Goal: Task Accomplishment & Management: Use online tool/utility

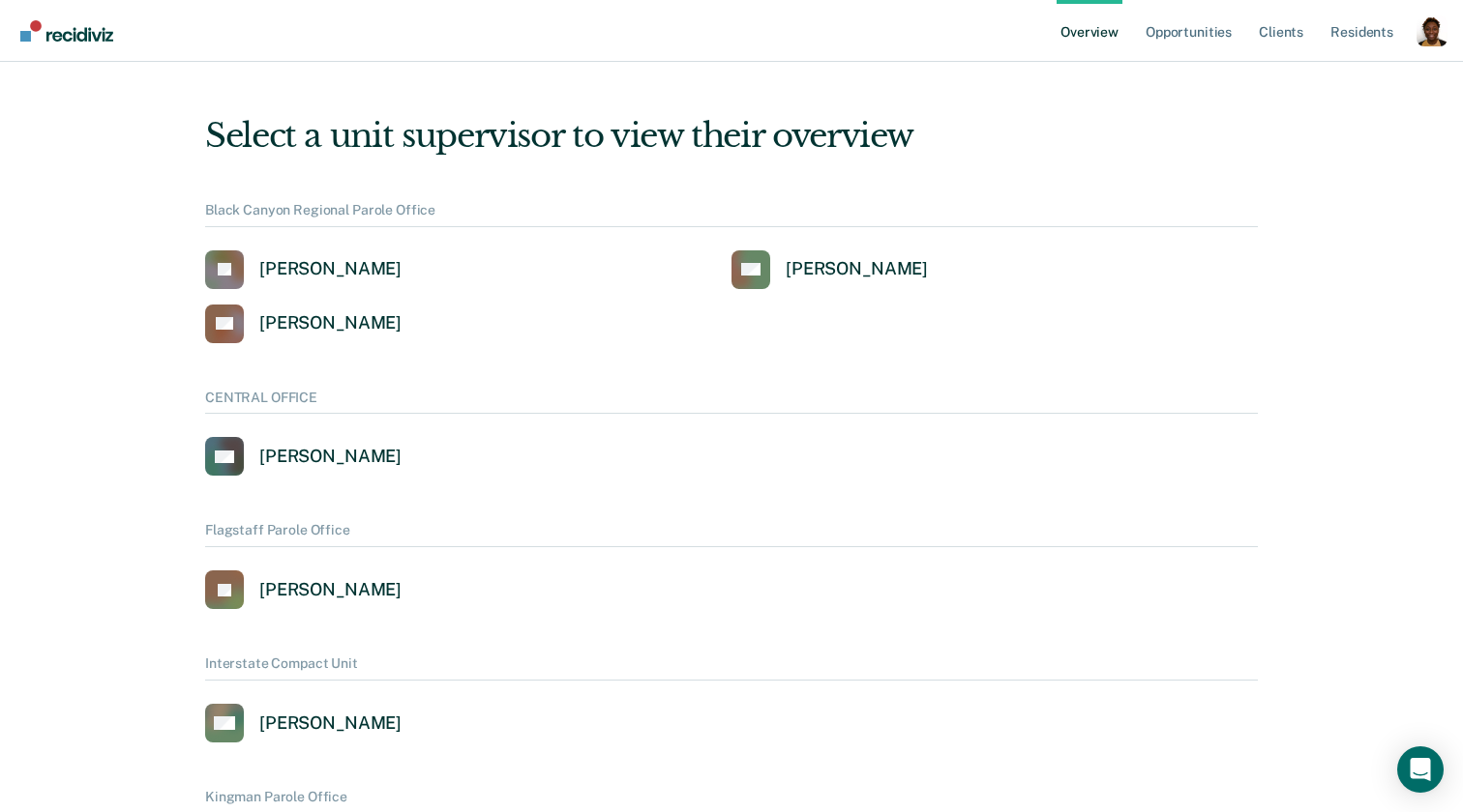
click at [1443, 29] on div "Profile dropdown button" at bounding box center [1433, 31] width 31 height 31
click at [1357, 74] on link "Profile" at bounding box center [1354, 77] width 156 height 16
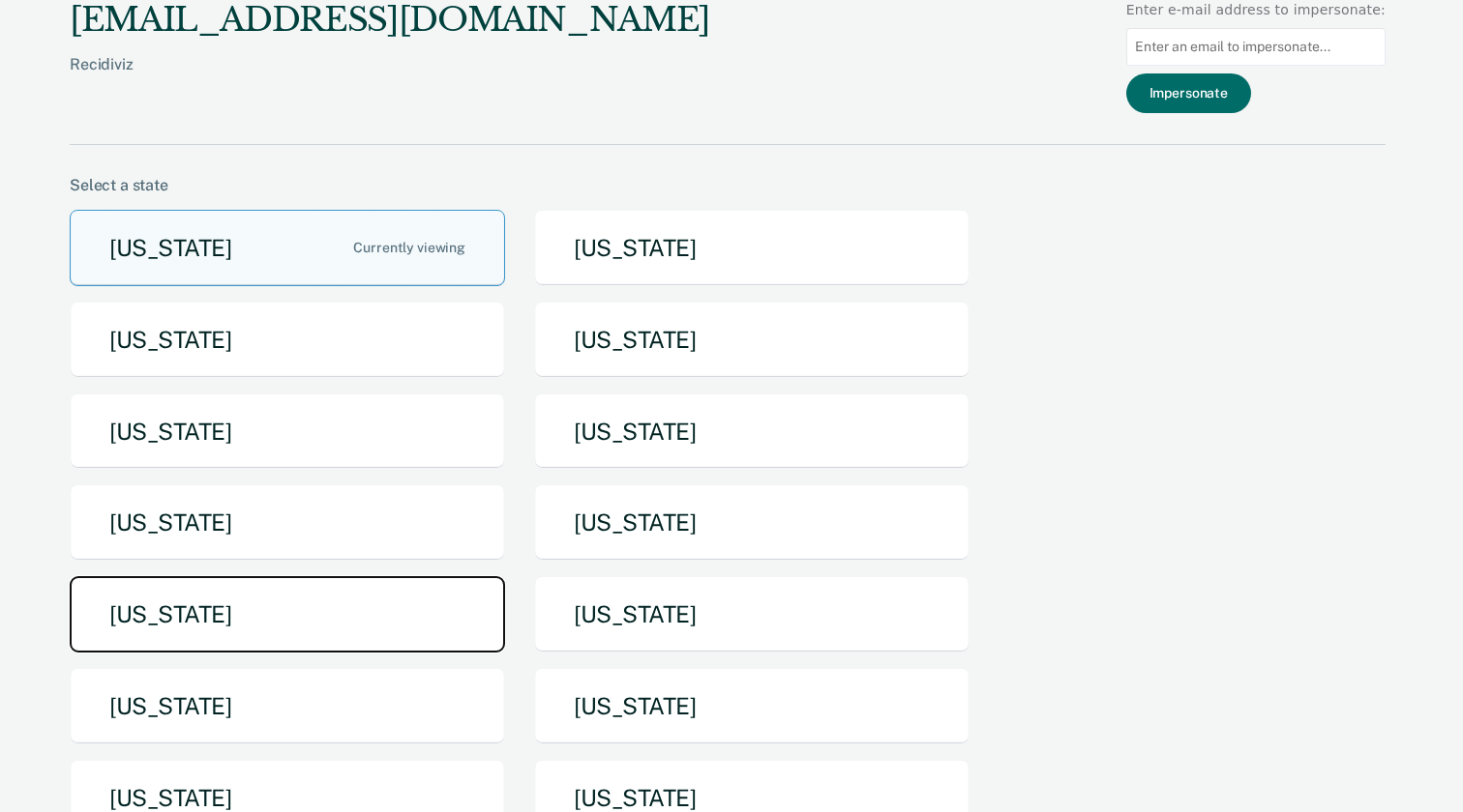
click at [291, 627] on button "Nebraska" at bounding box center [287, 615] width 436 height 76
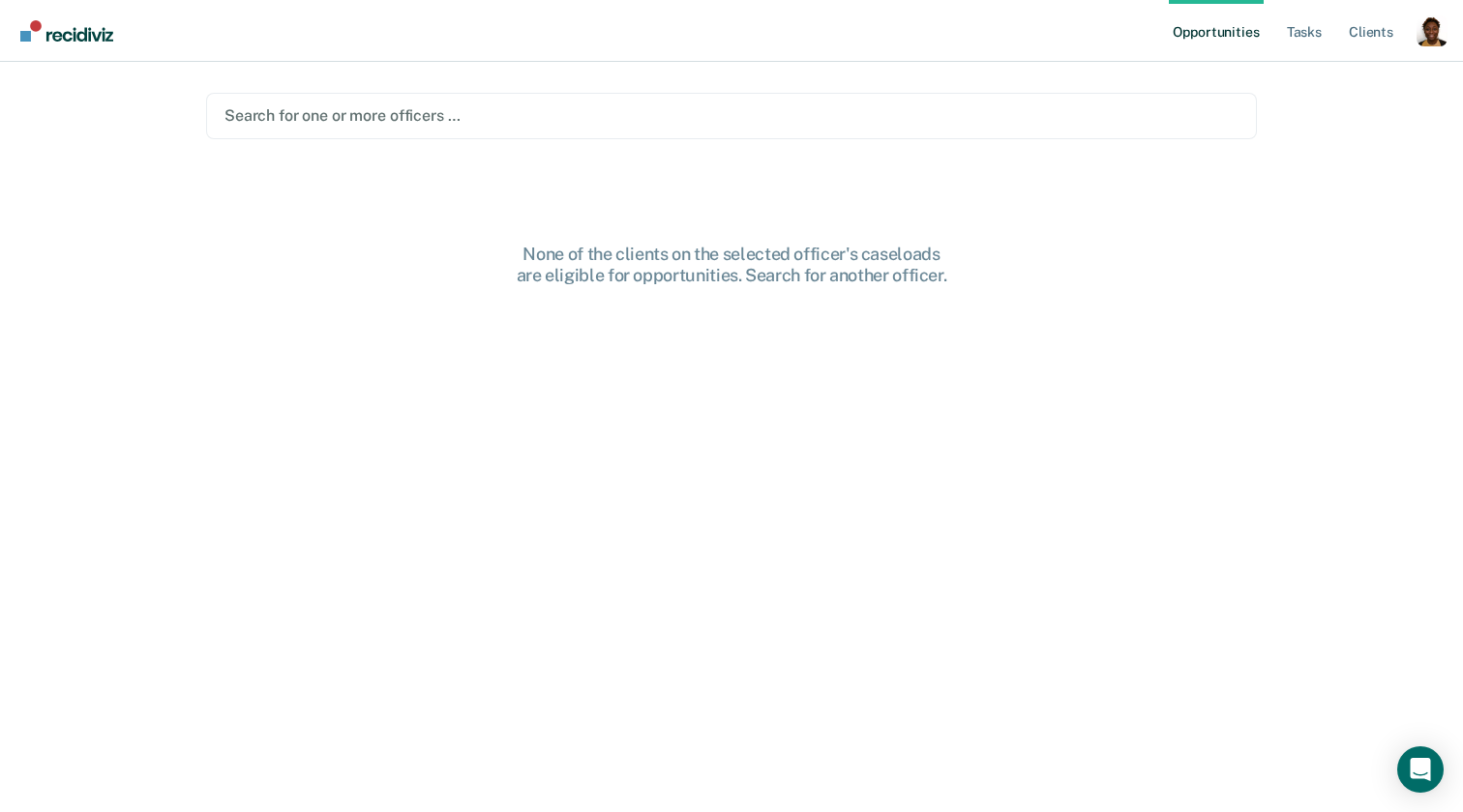
click at [1439, 34] on div "Profile dropdown button" at bounding box center [1433, 31] width 31 height 31
click at [1333, 79] on link "Profile" at bounding box center [1354, 77] width 156 height 16
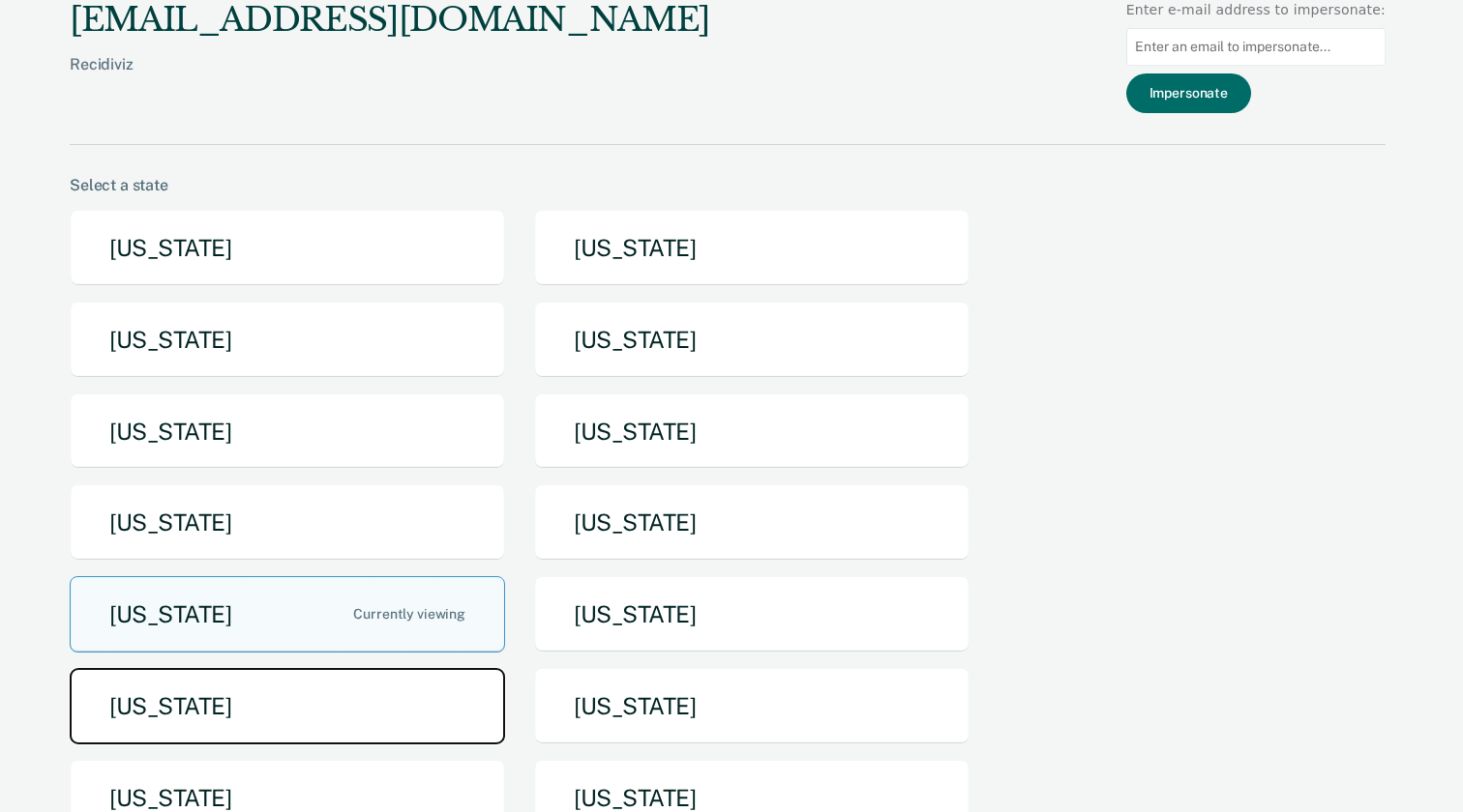
click at [276, 707] on button "North Dakota" at bounding box center [287, 706] width 436 height 76
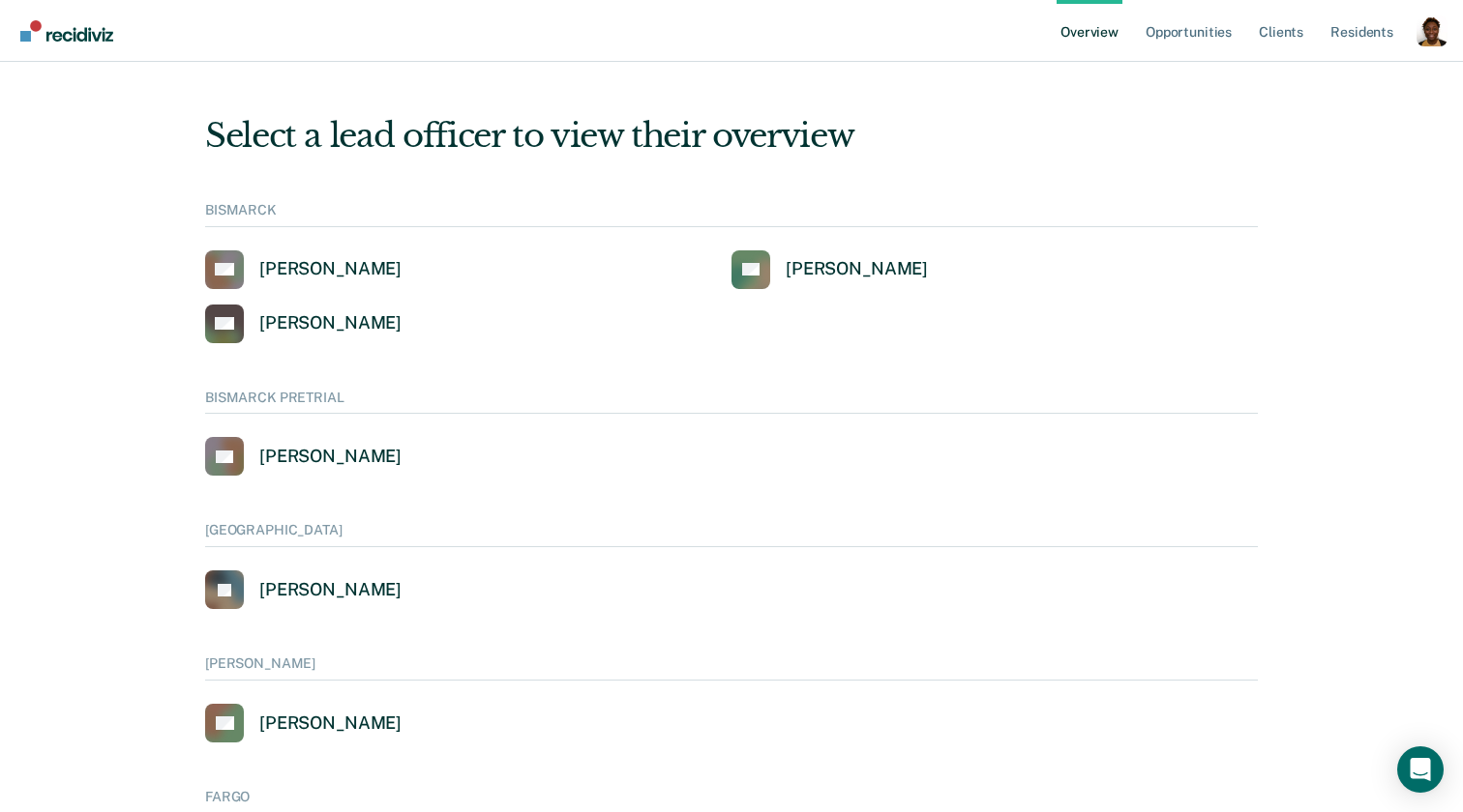
click at [1419, 39] on div "Profile dropdown button" at bounding box center [1433, 31] width 31 height 31
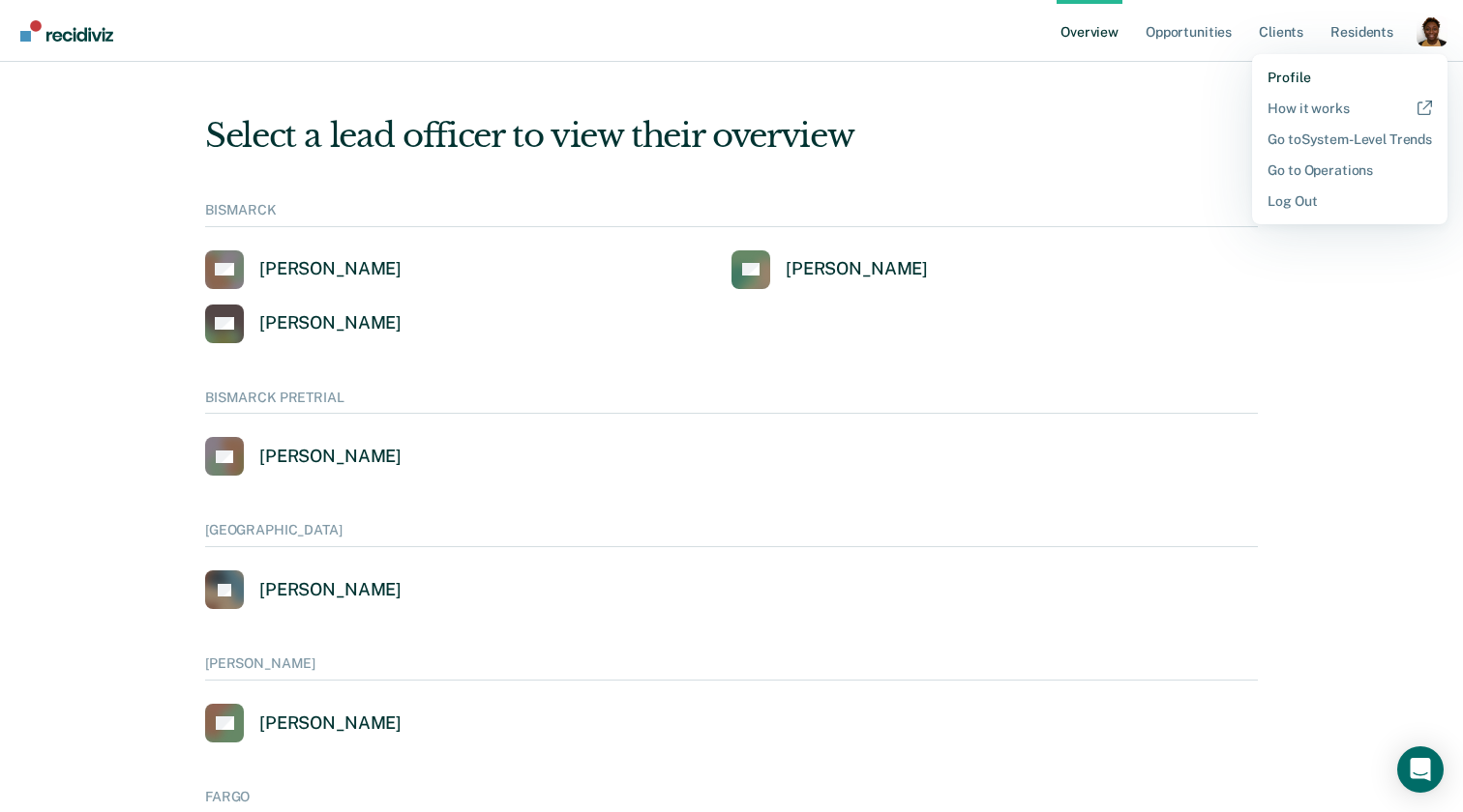
click at [1287, 74] on link "Profile" at bounding box center [1350, 77] width 165 height 16
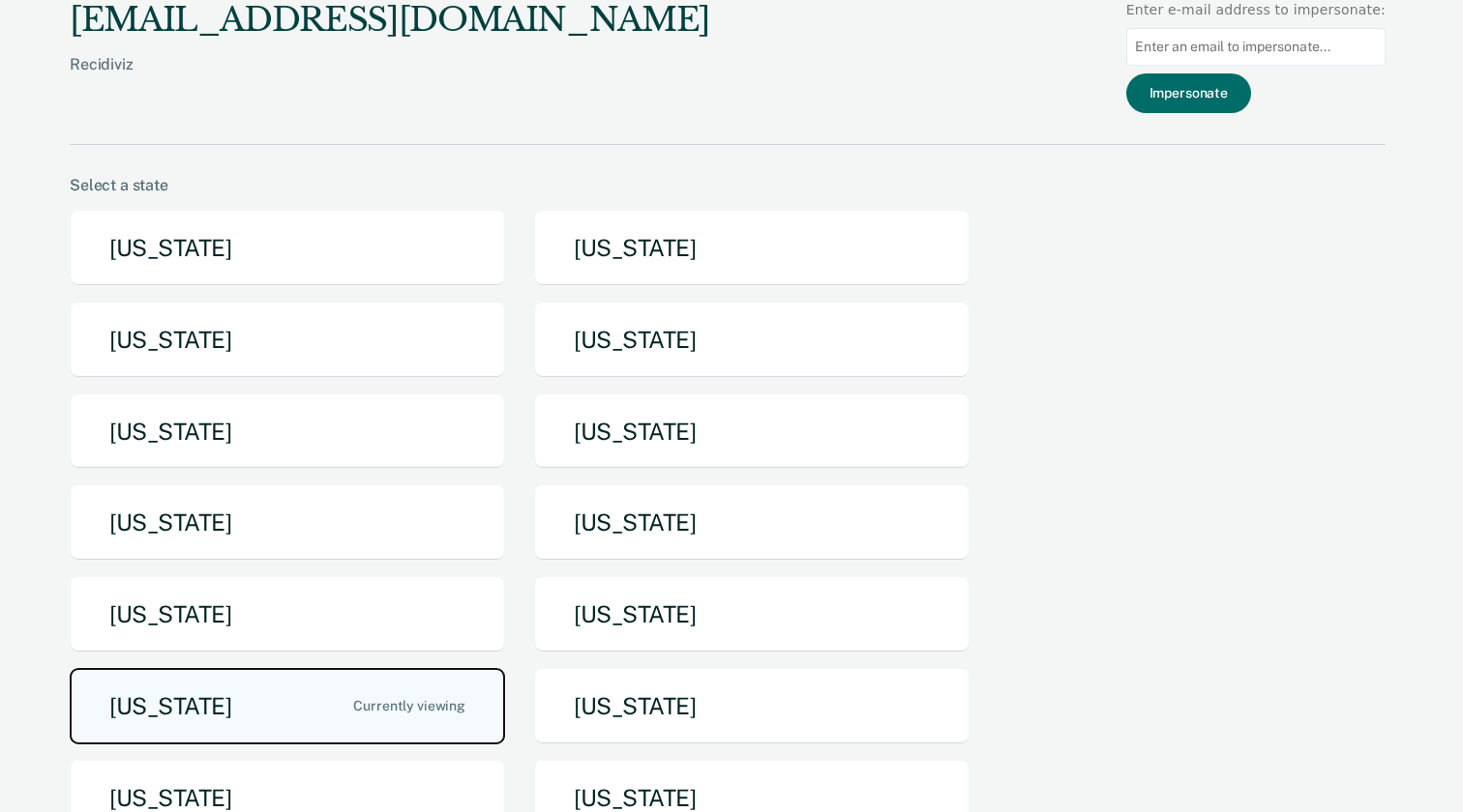
click at [448, 692] on button "North Dakota" at bounding box center [287, 706] width 436 height 76
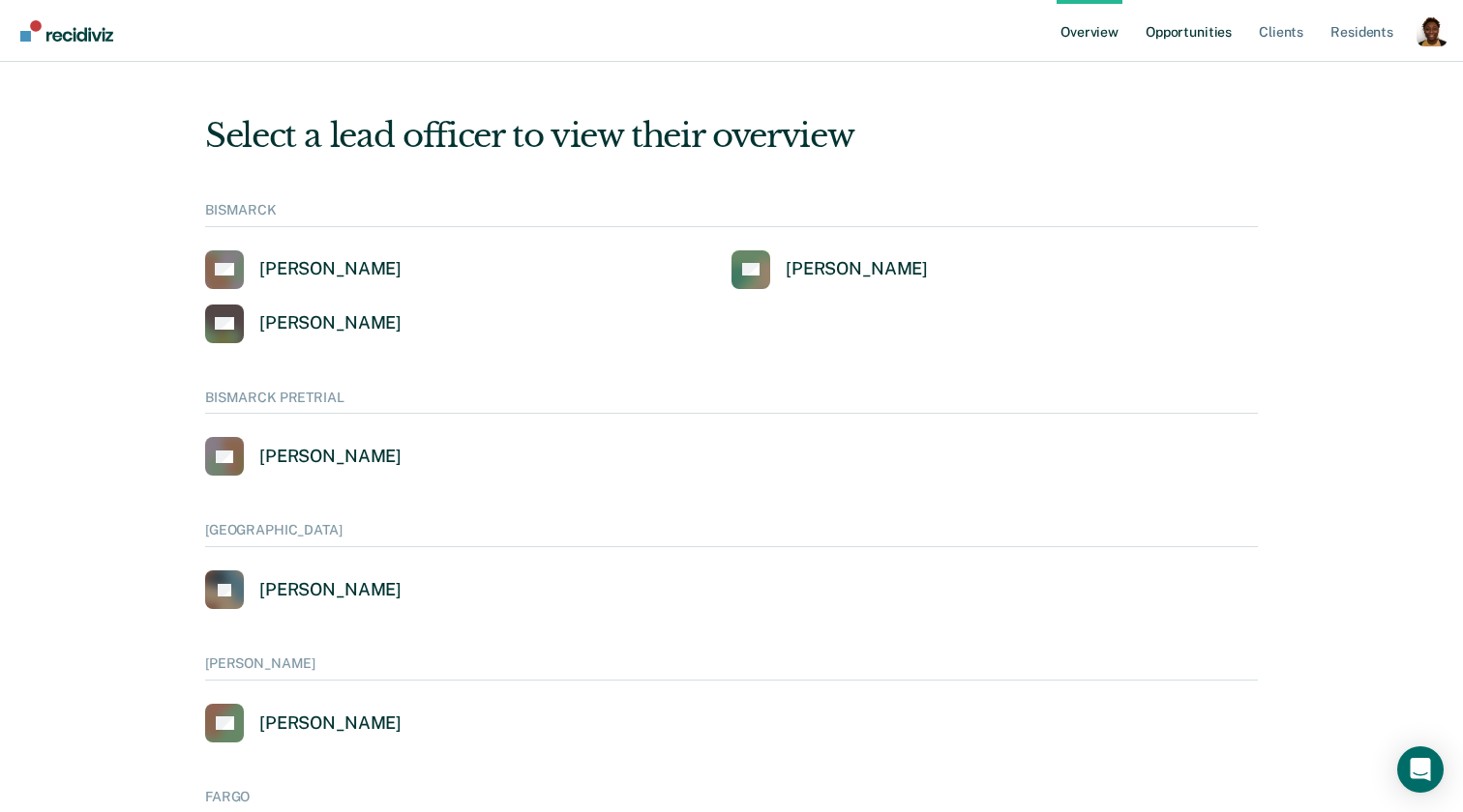
click at [1183, 38] on link "Opportunities" at bounding box center [1189, 30] width 94 height 62
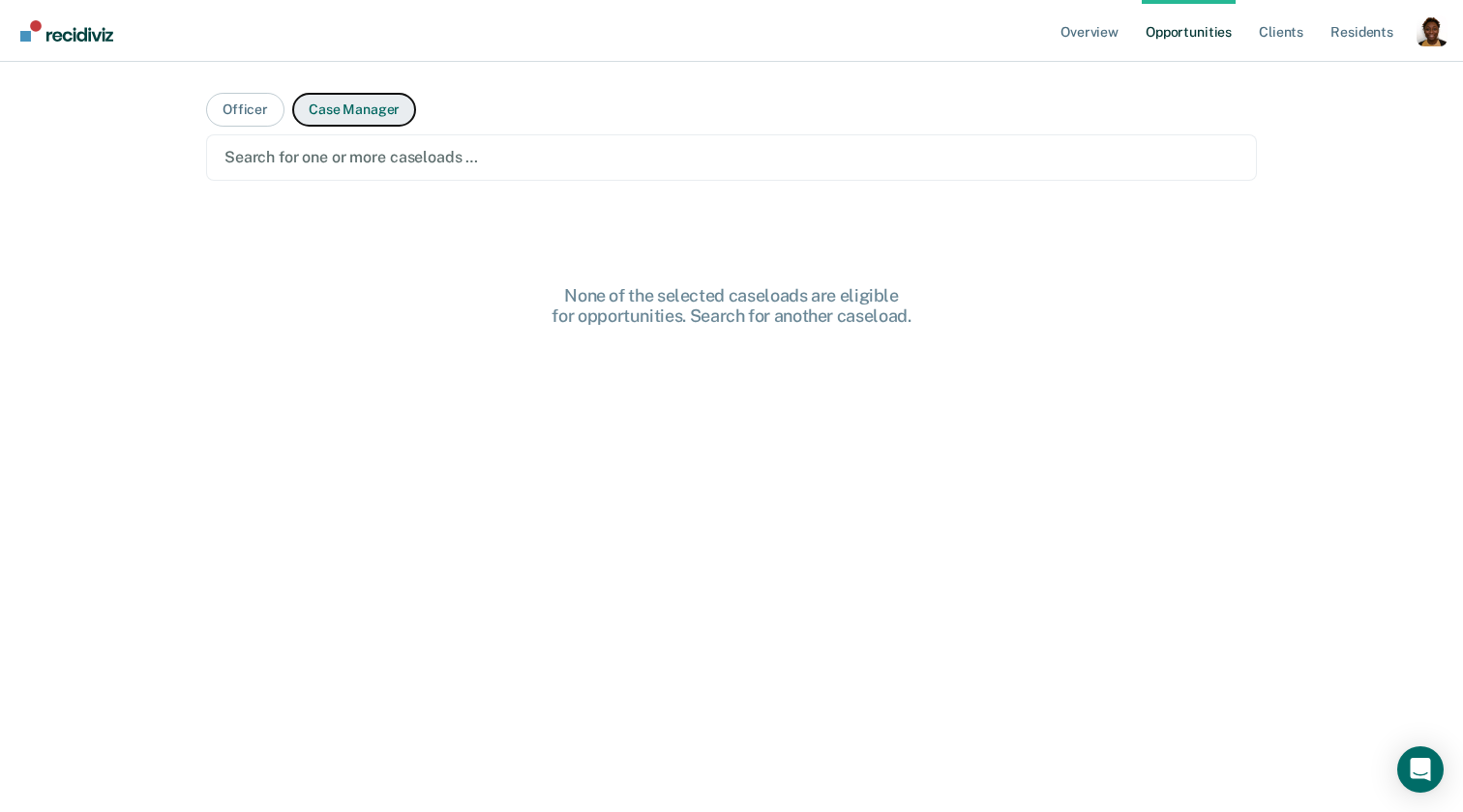
click at [402, 114] on button "Case Manager" at bounding box center [354, 110] width 124 height 34
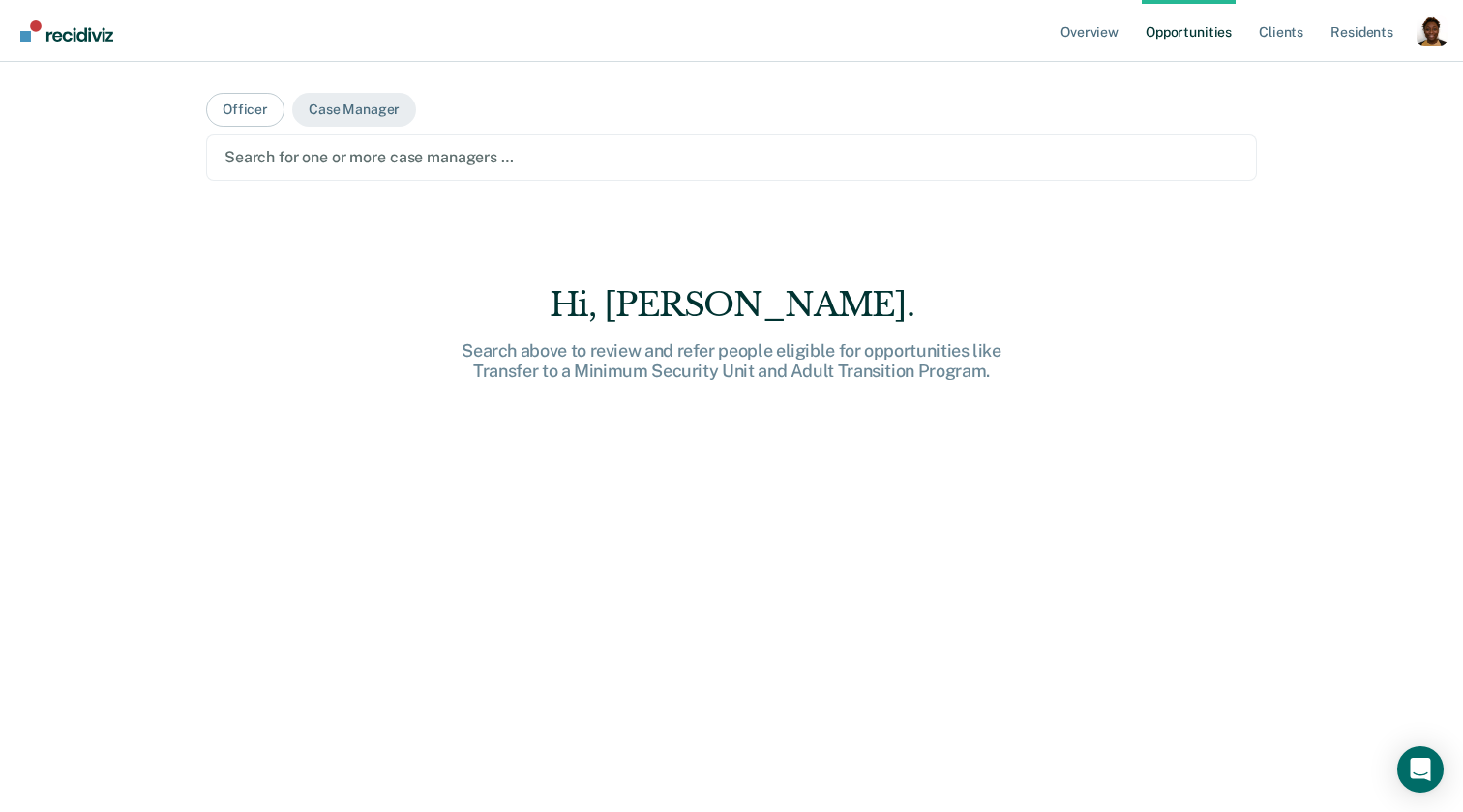
click at [387, 174] on div "Search for one or more case managers …" at bounding box center [731, 157] width 1051 height 46
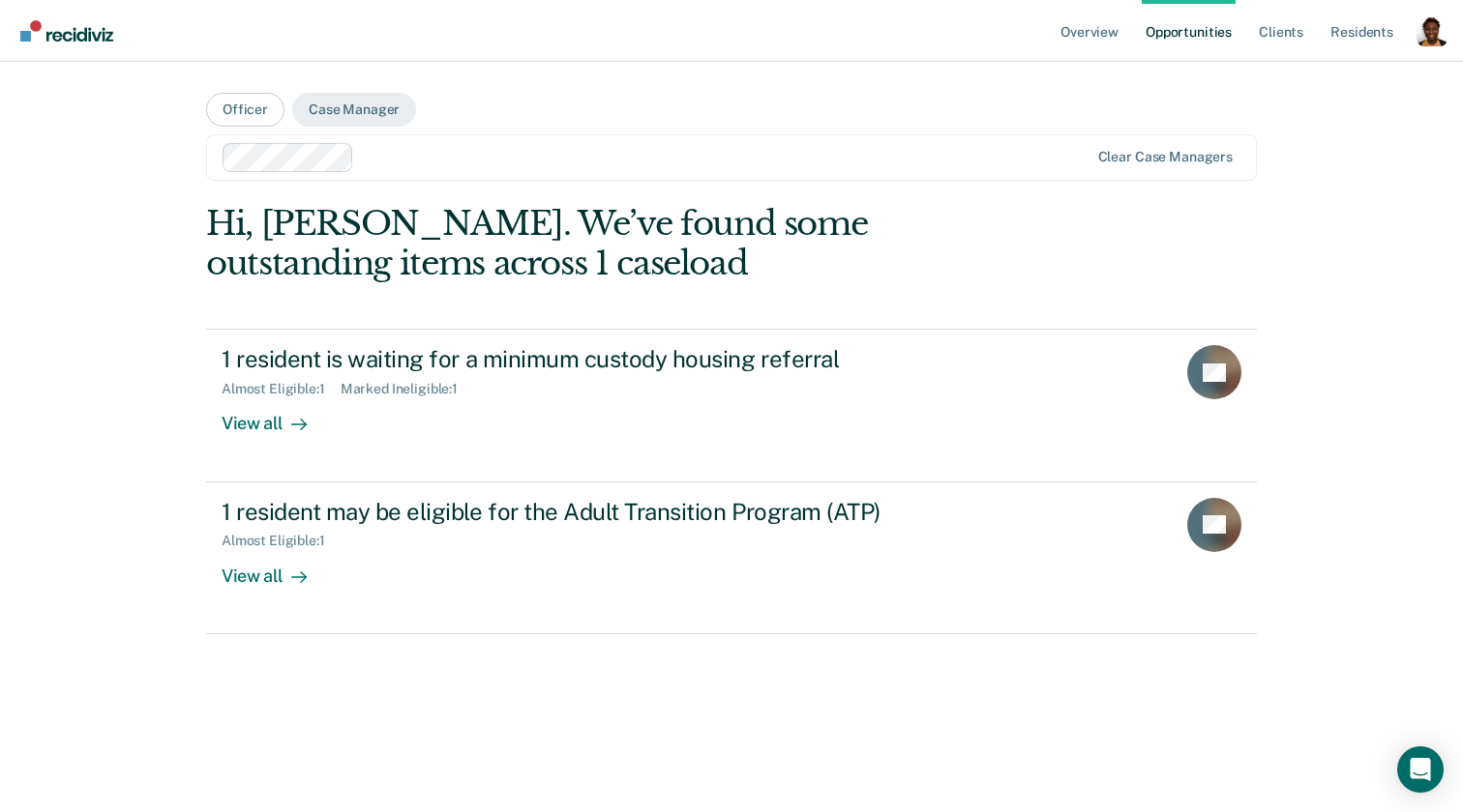
click at [483, 158] on div at bounding box center [725, 157] width 727 height 23
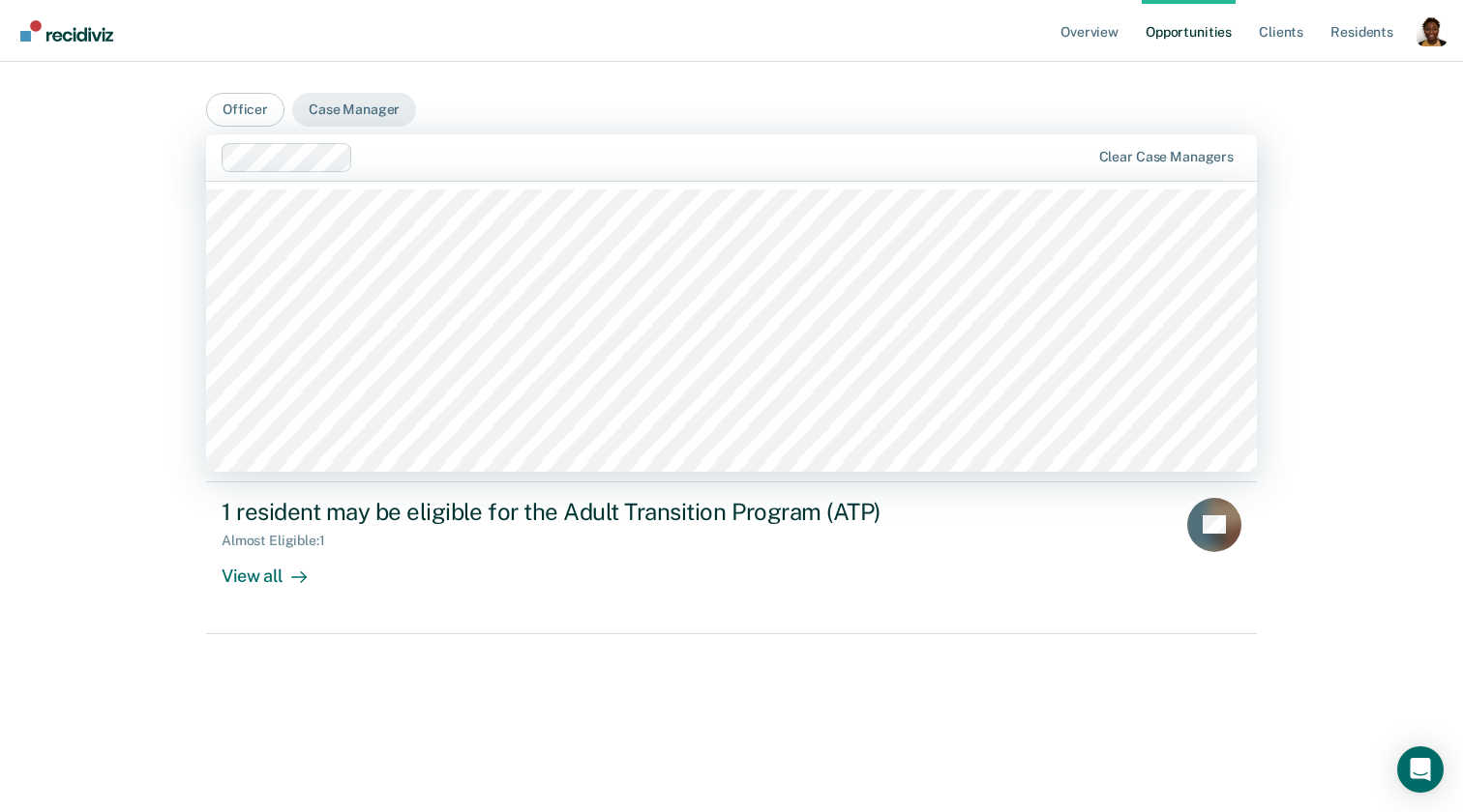
scroll to position [1222, 0]
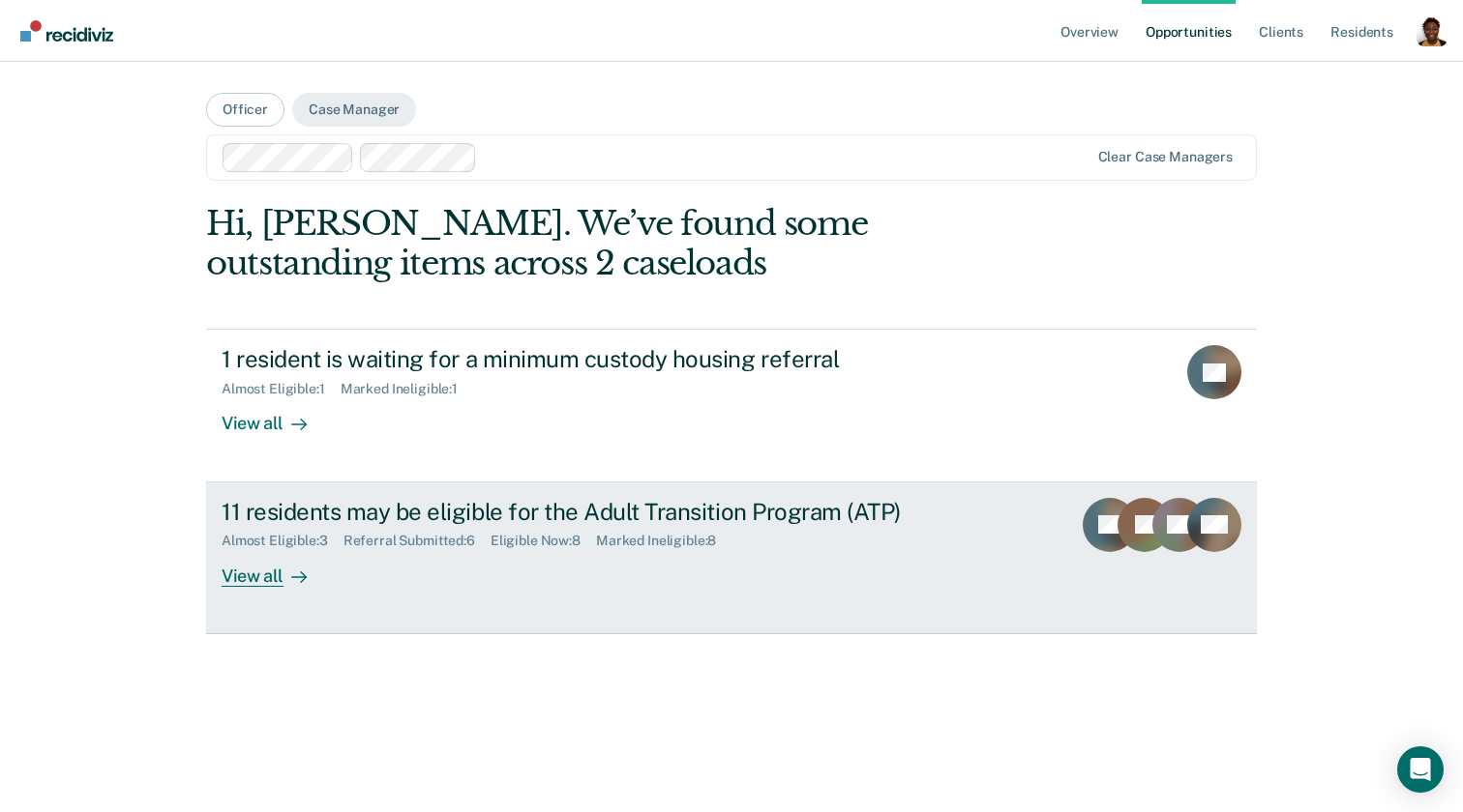
click at [263, 595] on link "11 residents may be eligible for the Adult Transition Program (ATP) Almost Elig…" at bounding box center [731, 558] width 1051 height 152
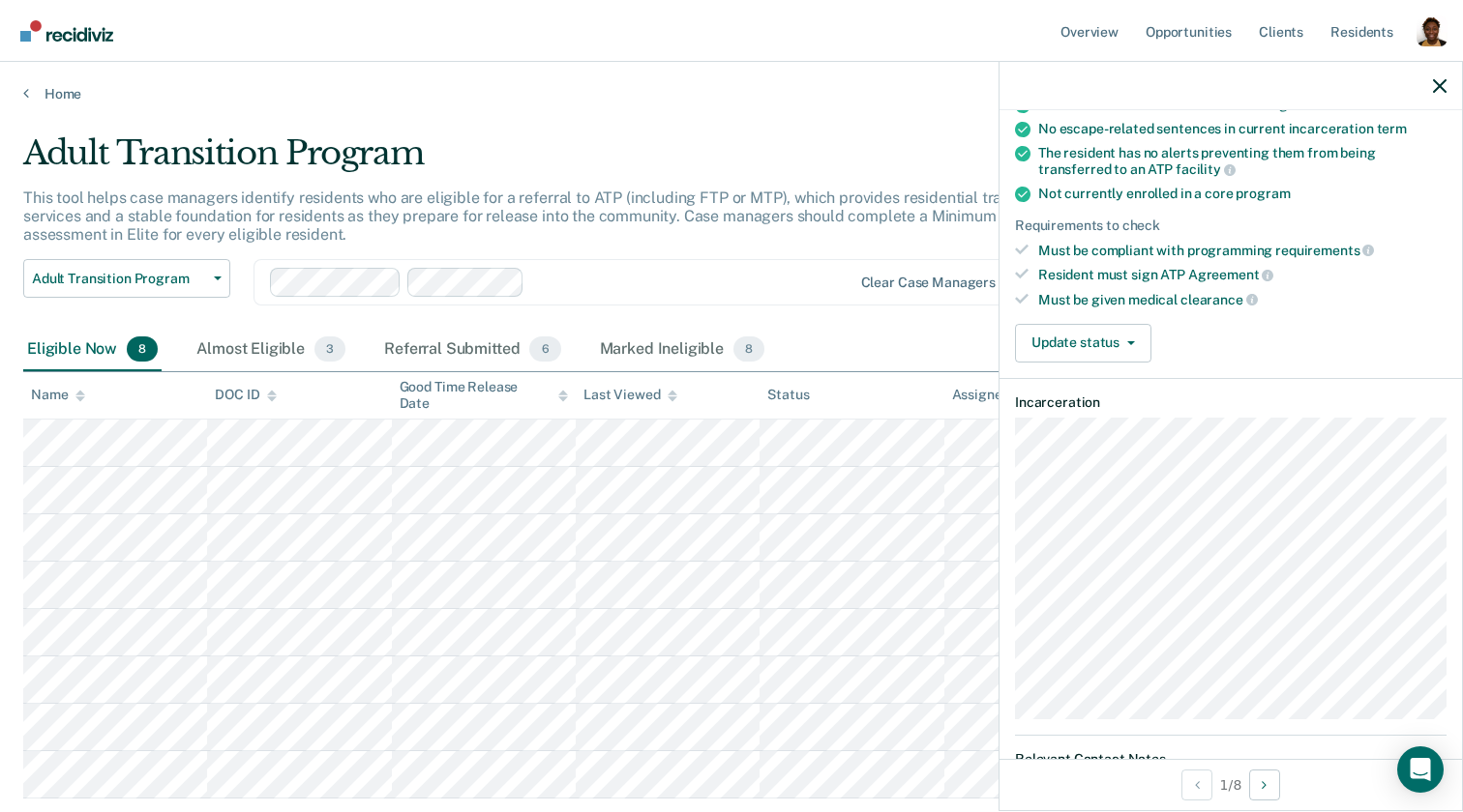
scroll to position [89, 0]
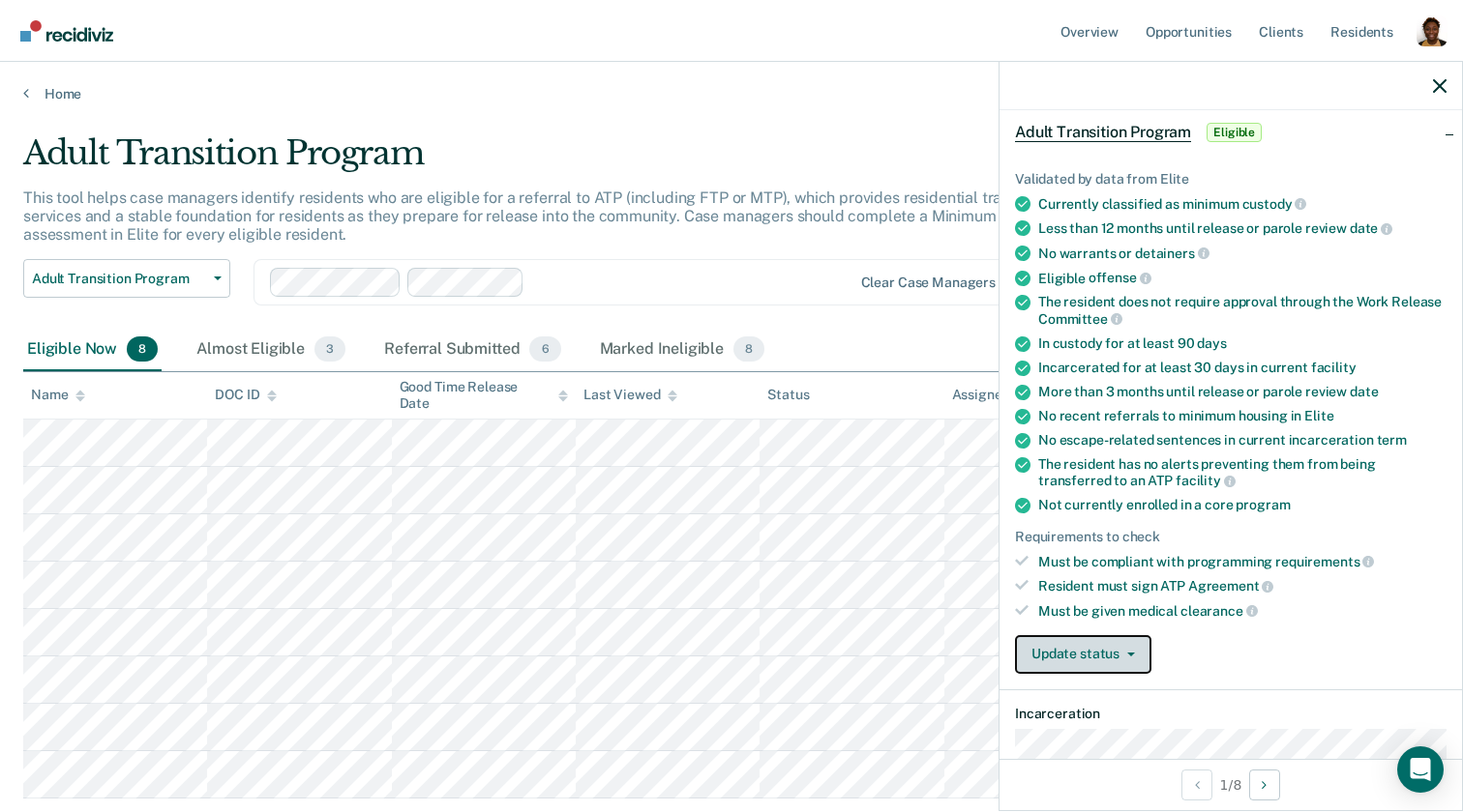
click at [1050, 658] on button "Update status" at bounding box center [1082, 654] width 136 height 38
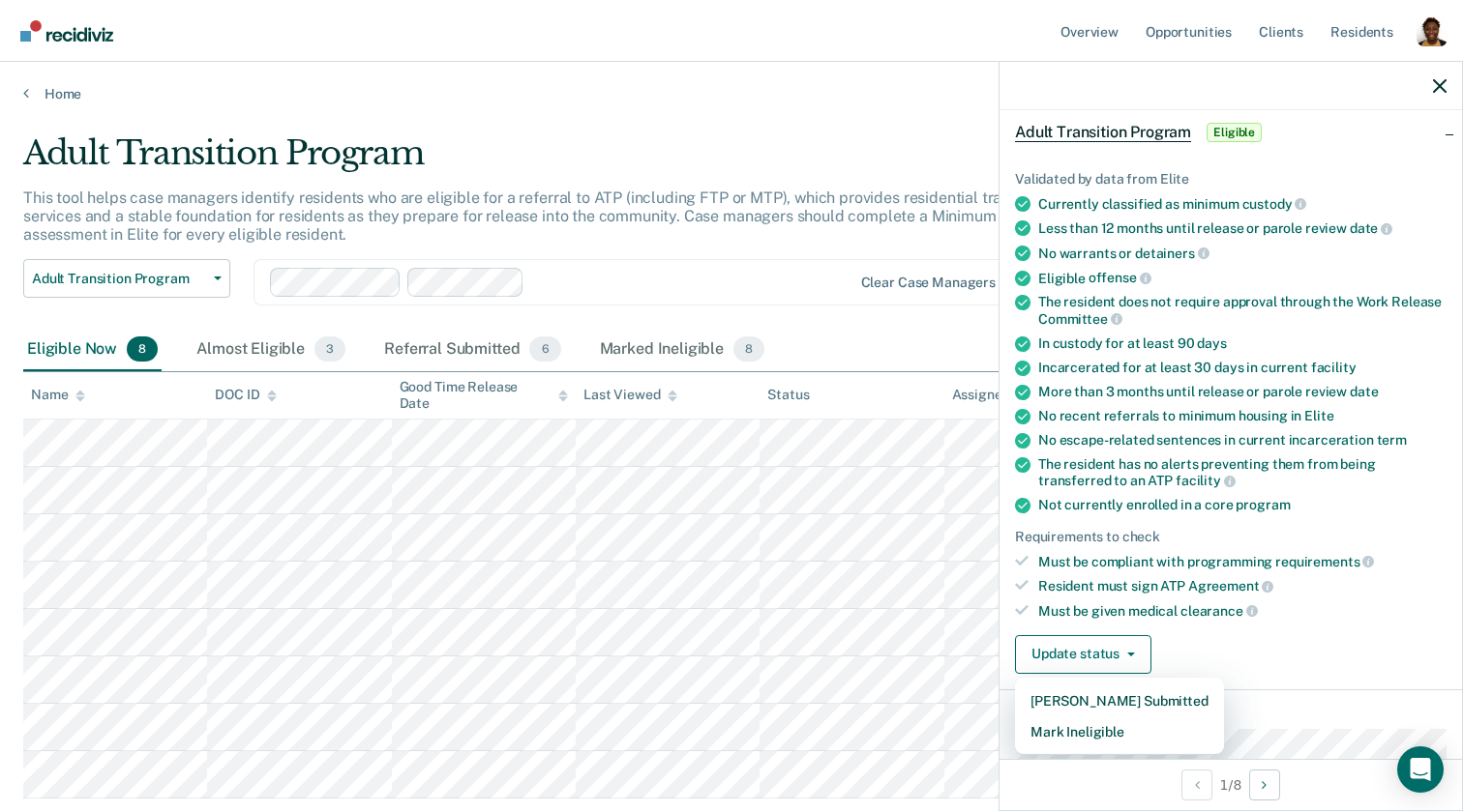
click at [1320, 648] on div "Update status Mark Referral Submitted Mark Ineligible" at bounding box center [1230, 654] width 432 height 38
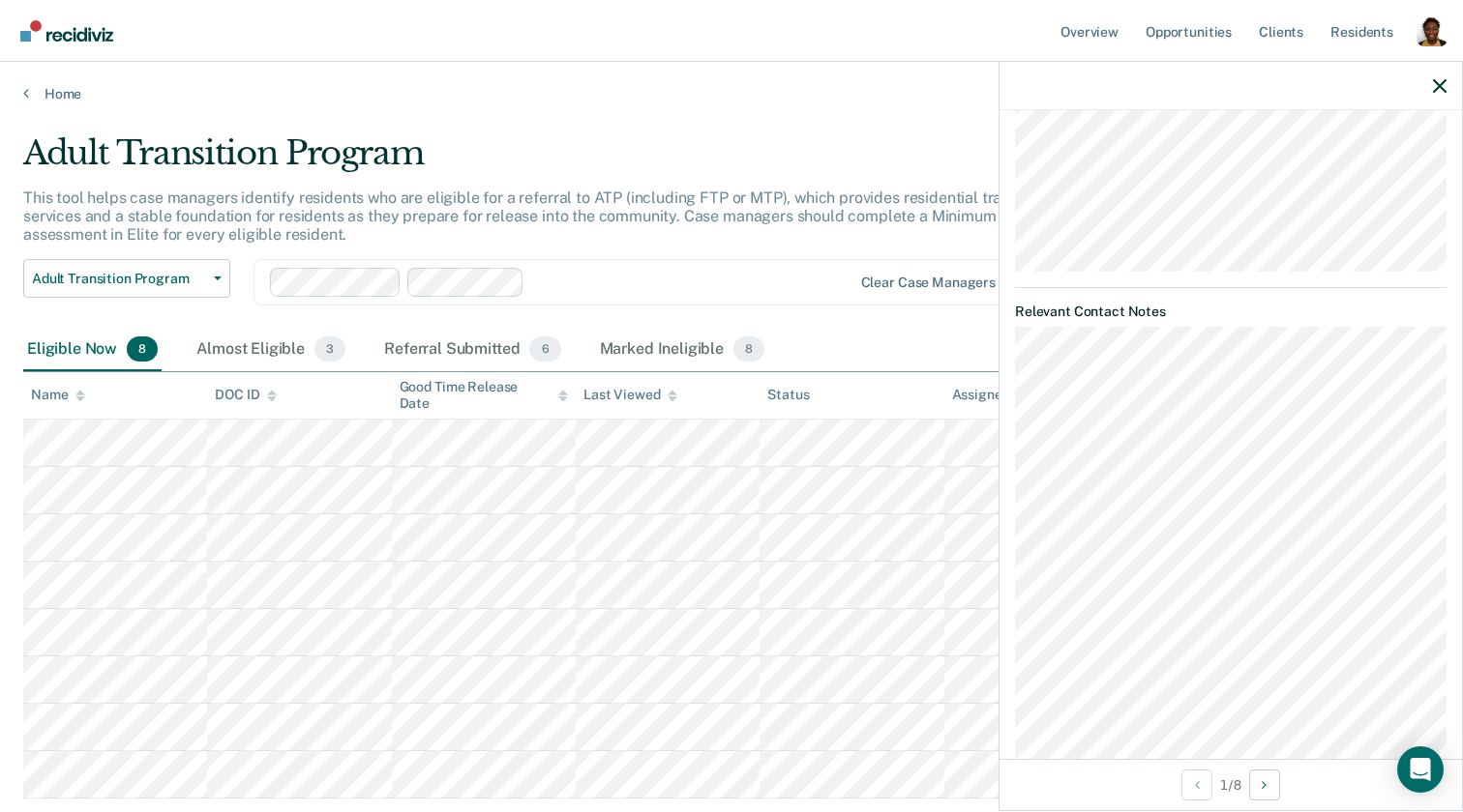
scroll to position [944, 0]
